Goal: Task Accomplishment & Management: Use online tool/utility

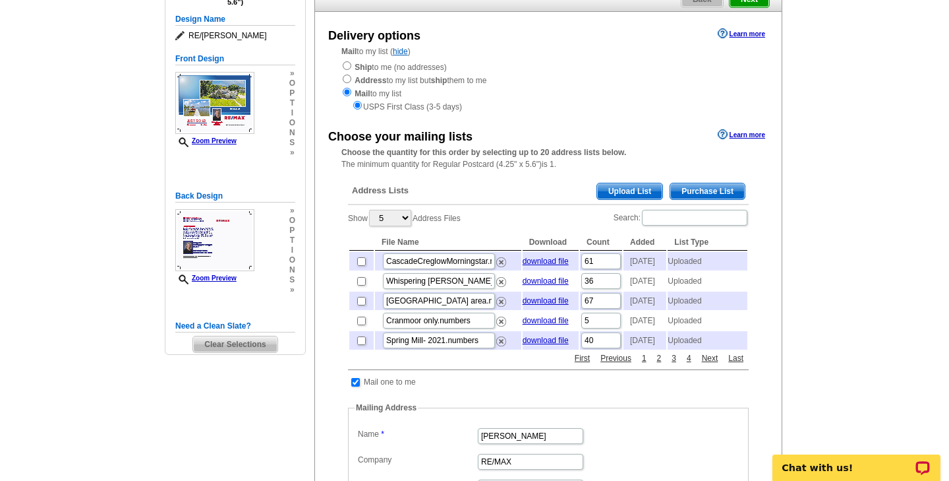
scroll to position [137, 0]
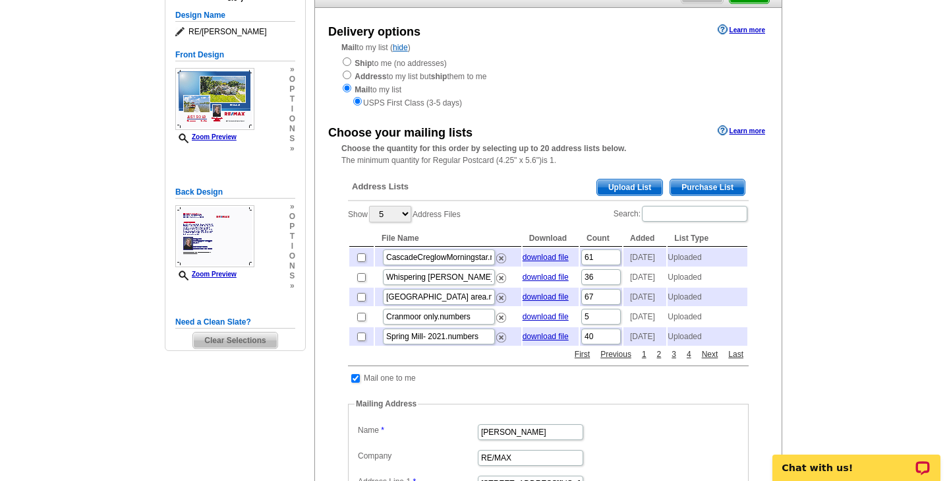
click at [622, 185] on span "Upload List" at bounding box center [629, 187] width 65 height 16
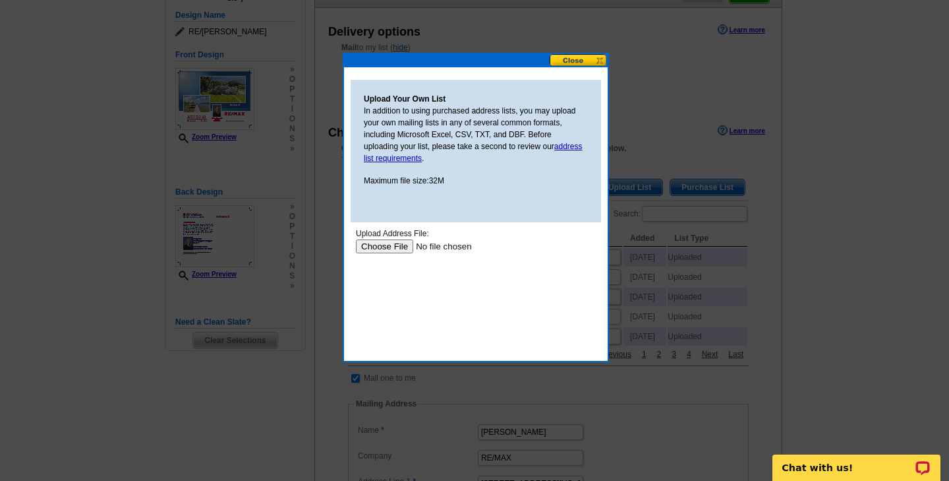
scroll to position [0, 0]
click at [390, 247] on input "file" at bounding box center [439, 246] width 167 height 14
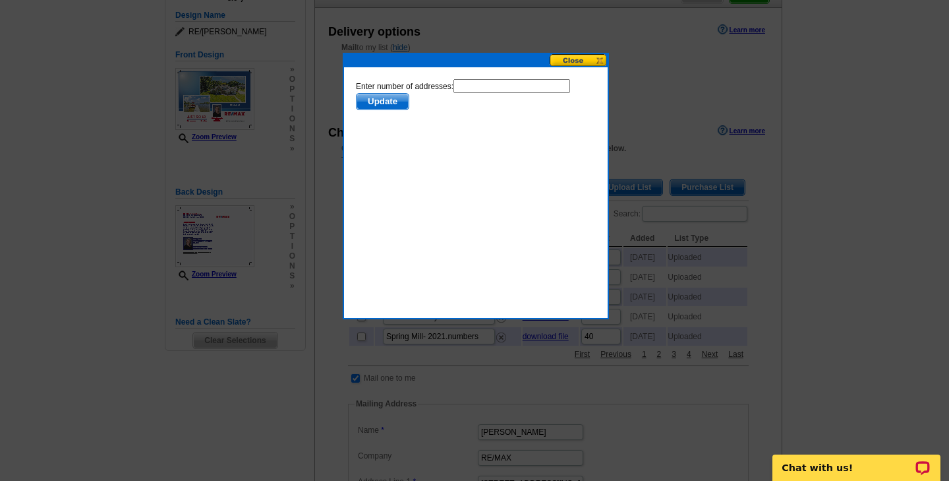
click at [482, 89] on input "text" at bounding box center [512, 86] width 117 height 14
type input "93"
click at [386, 100] on span "Update" at bounding box center [383, 102] width 52 height 16
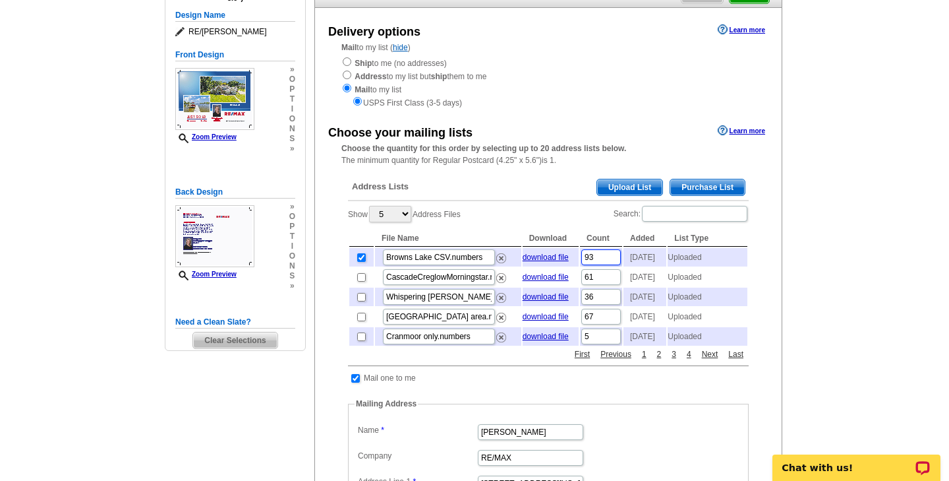
click at [595, 258] on input "93" at bounding box center [601, 257] width 40 height 16
type input "90"
click at [763, 279] on div "Choose your mailing lists Learn more Choose the quantity for this order by sele…" at bounding box center [548, 396] width 467 height 549
